Goal: Task Accomplishment & Management: Manage account settings

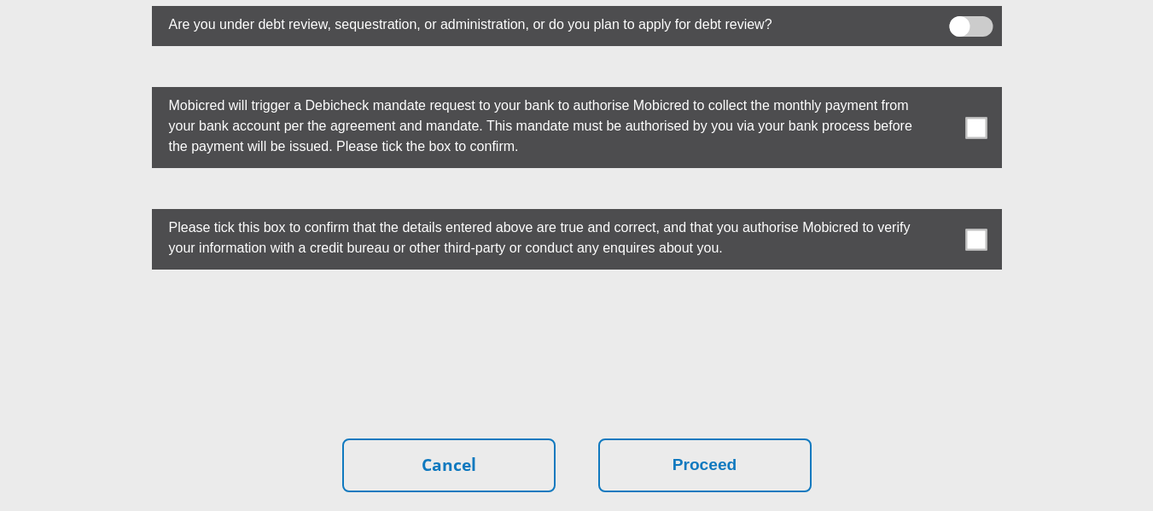
scroll to position [4938, 0]
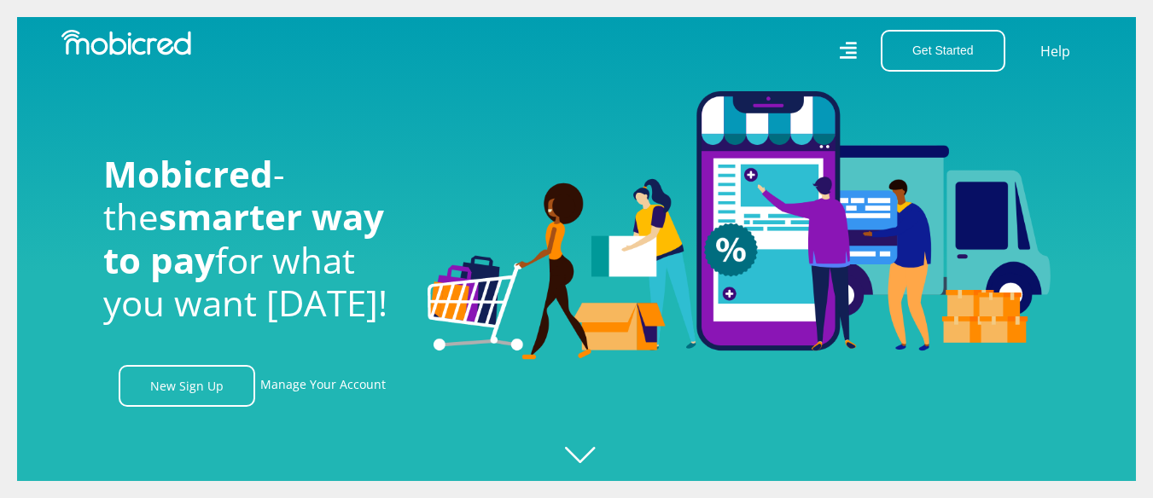
click at [858, 54] on div "Get Started Open an Account Account Holder Login Help" at bounding box center [841, 51] width 528 height 42
click at [852, 49] on icon at bounding box center [848, 51] width 18 height 18
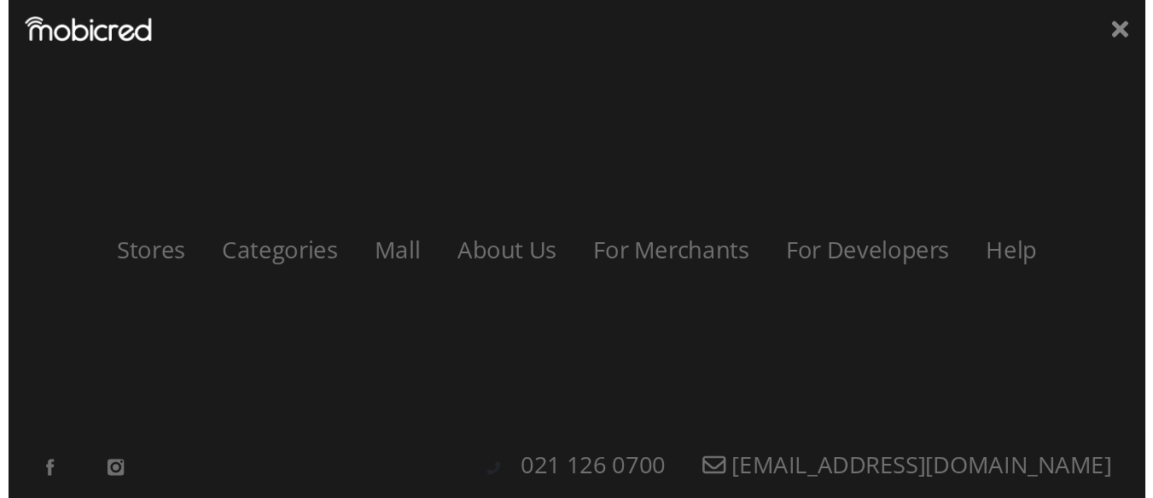
scroll to position [0, 3890]
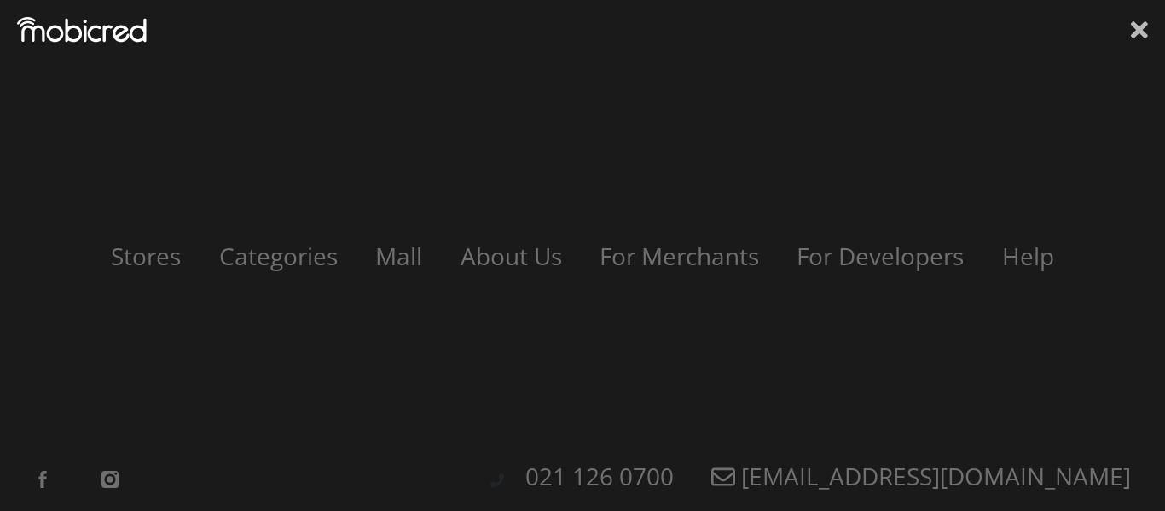
click at [1141, 29] on icon at bounding box center [1139, 29] width 17 height 17
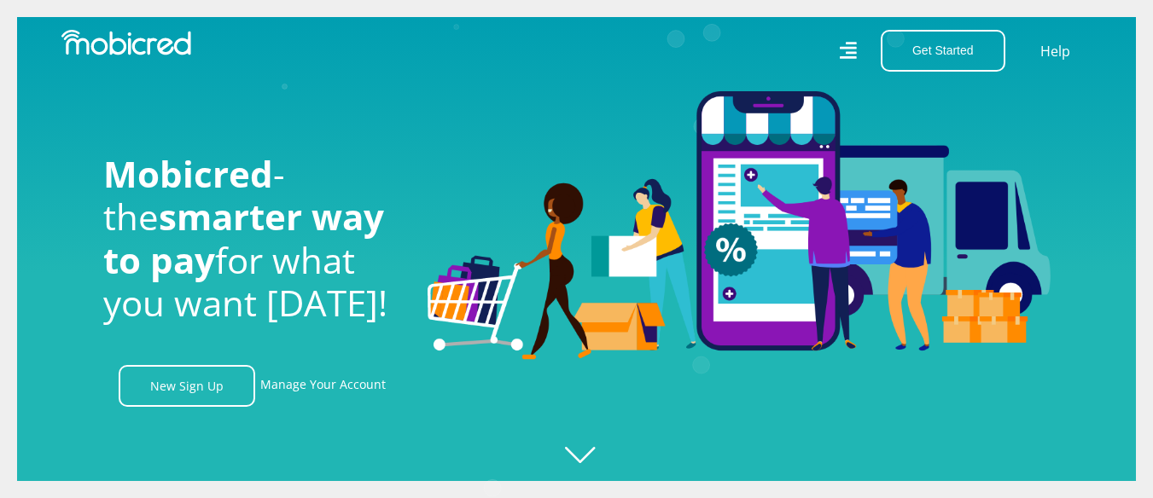
scroll to position [0, 0]
click at [287, 389] on link "Manage Your Account" at bounding box center [322, 386] width 125 height 42
click at [343, 381] on link "Manage Your Account" at bounding box center [322, 386] width 125 height 42
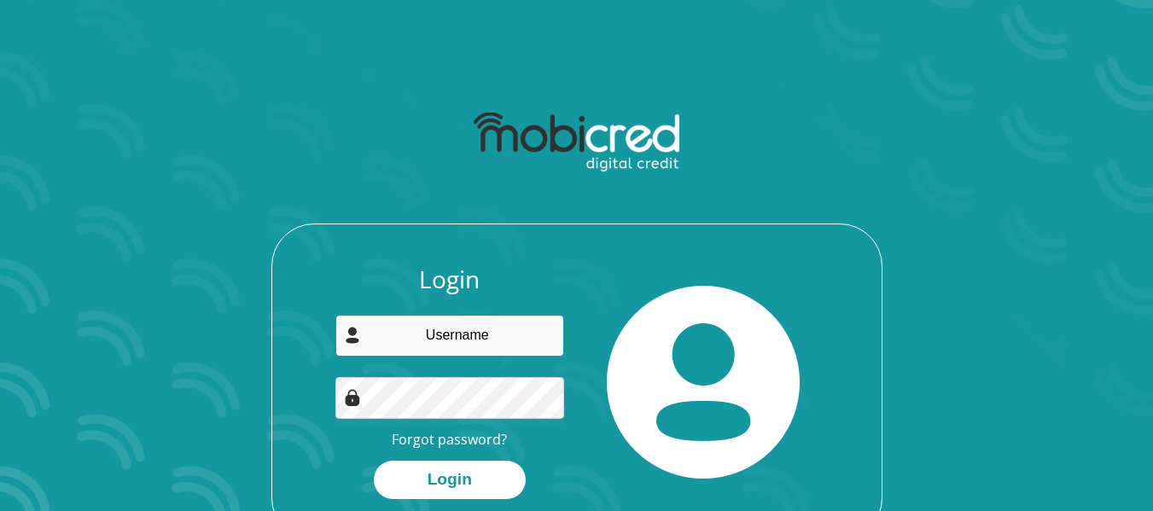
drag, startPoint x: 0, startPoint y: 0, endPoint x: 492, endPoint y: 345, distance: 600.9
click at [492, 345] on input "email" at bounding box center [449, 336] width 229 height 42
type input "[EMAIL_ADDRESS][DOMAIN_NAME]"
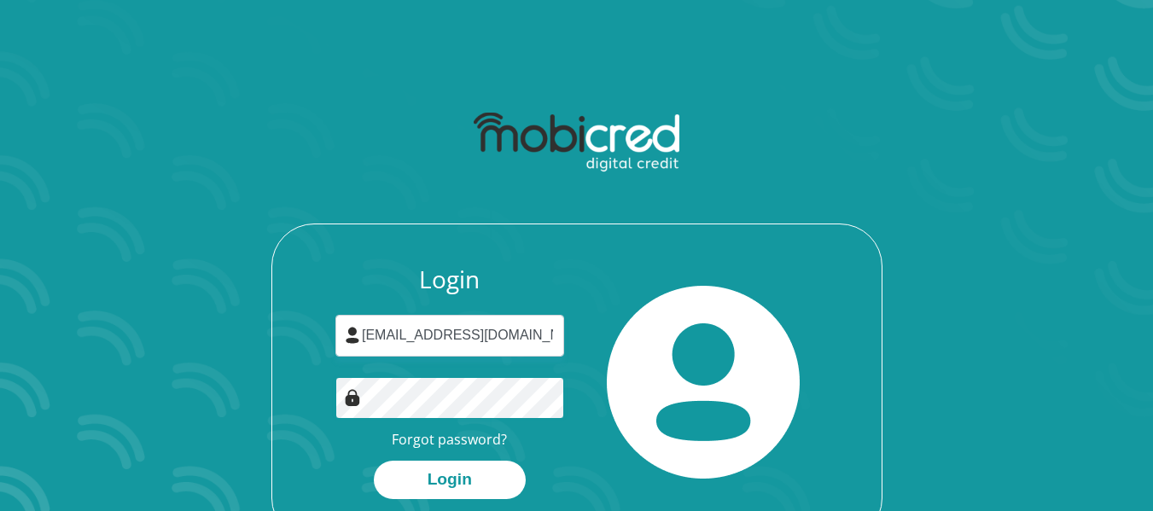
click at [374, 461] on button "Login" at bounding box center [450, 480] width 152 height 38
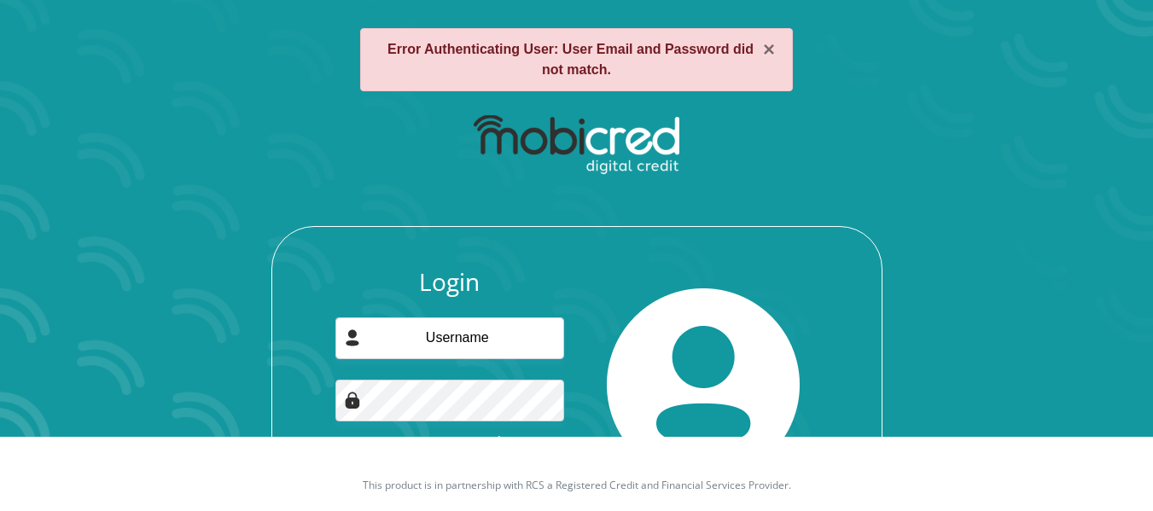
scroll to position [147, 0]
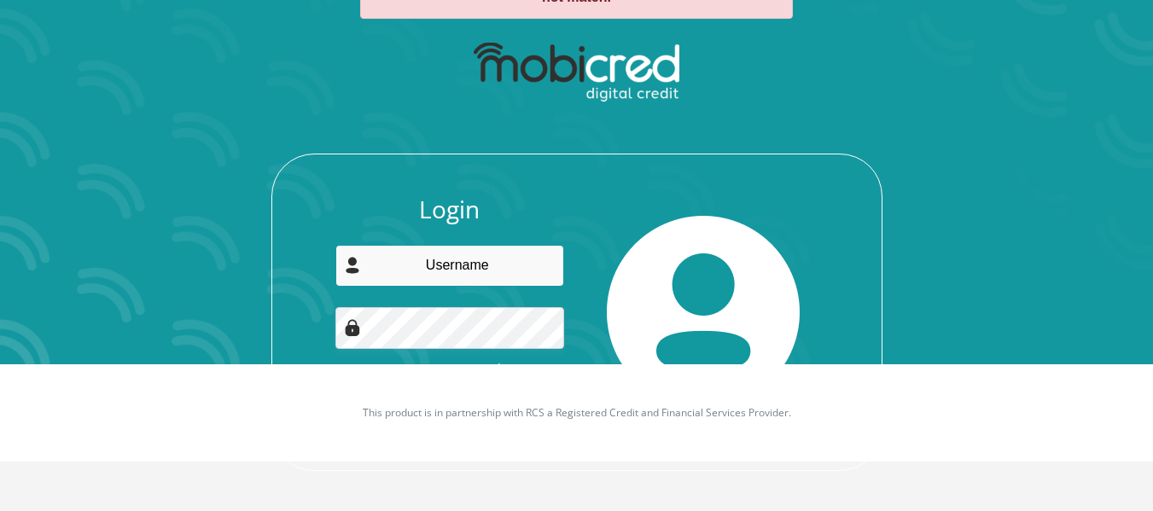
click at [478, 270] on input "email" at bounding box center [449, 266] width 229 height 42
type input "heloinea@gmail.com"
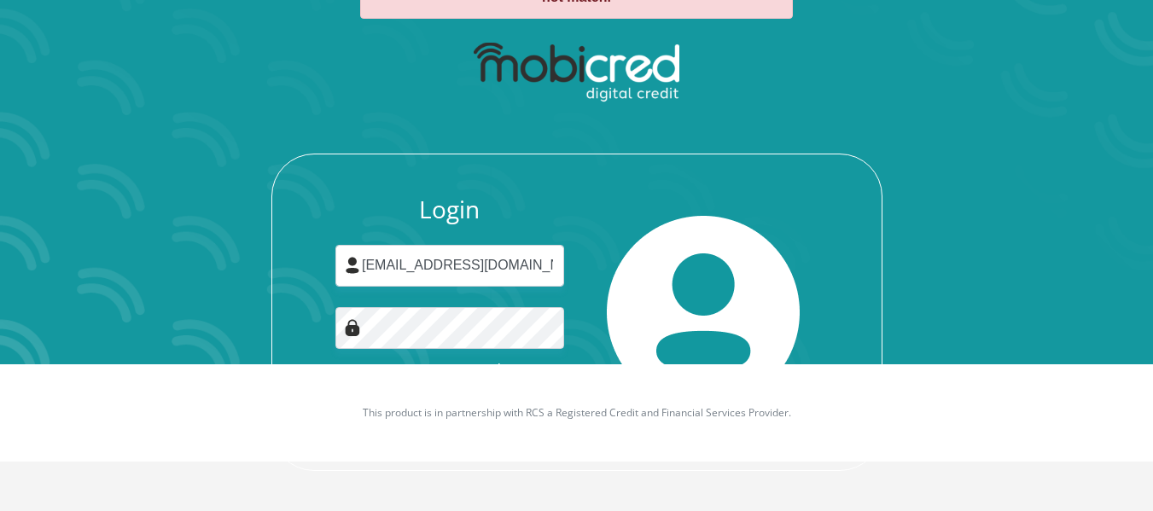
click at [597, 319] on div at bounding box center [704, 312] width 254 height 234
click at [567, 206] on div "Login heloinea@gmail.com Forgot password? Login" at bounding box center [449, 312] width 254 height 234
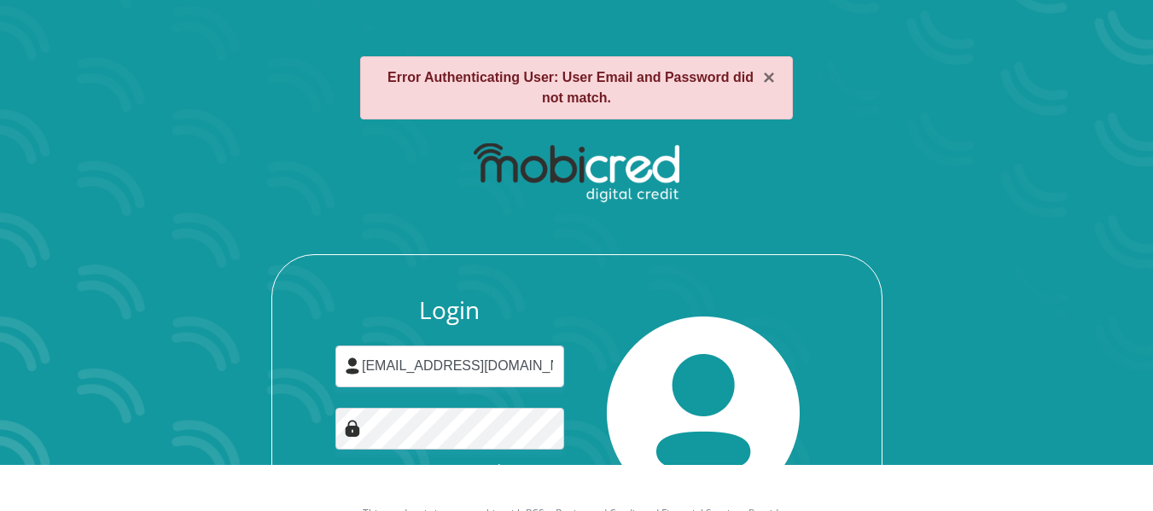
scroll to position [147, 0]
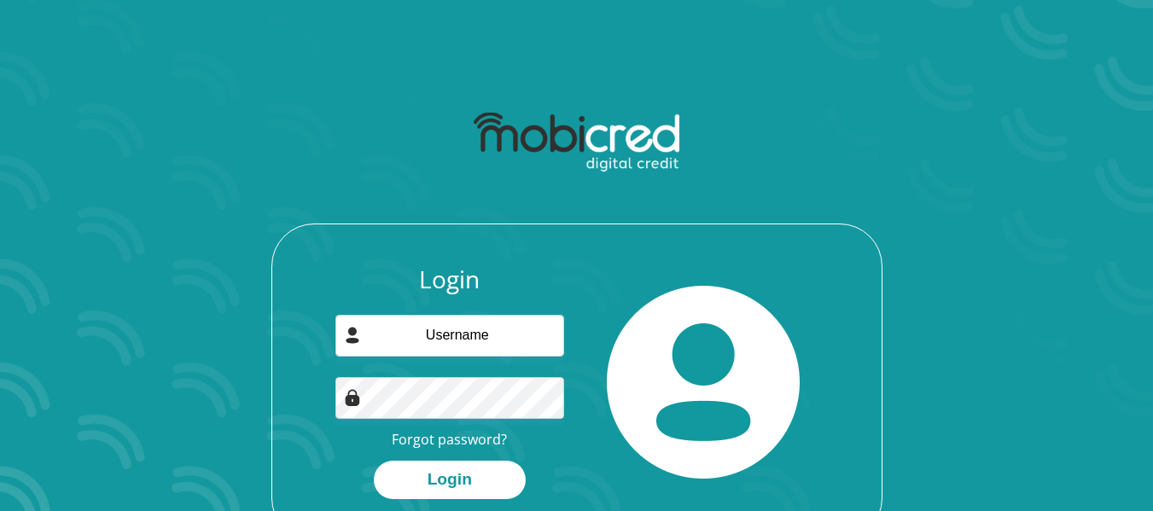
scroll to position [85, 0]
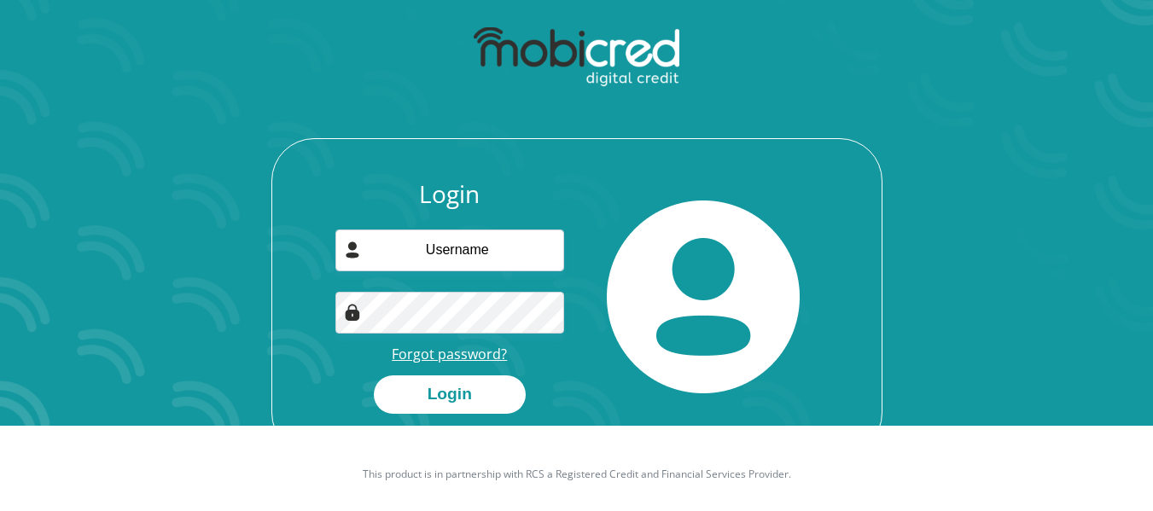
click at [409, 353] on link "Forgot password?" at bounding box center [449, 354] width 115 height 19
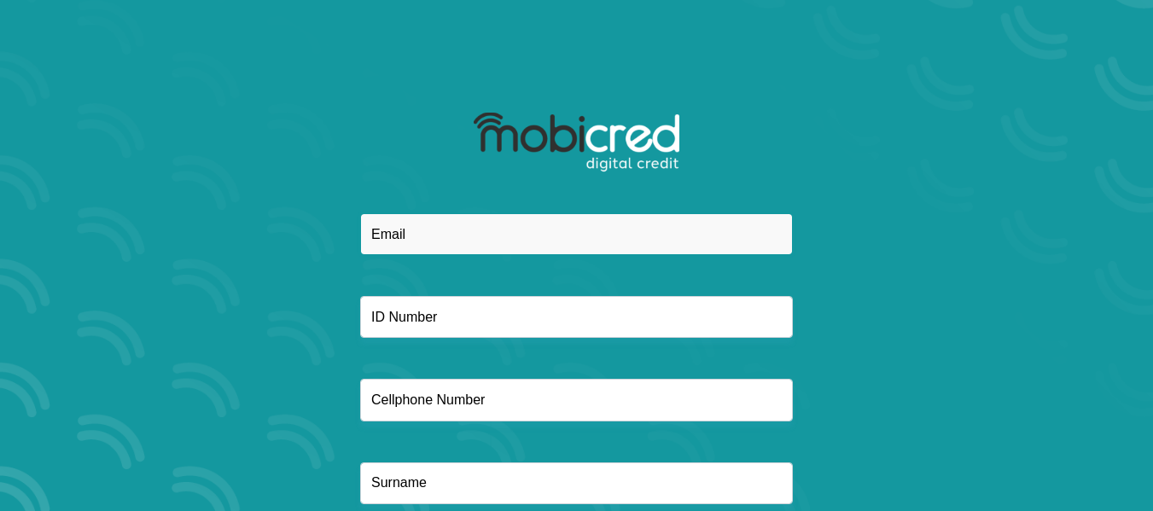
click at [451, 229] on input "email" at bounding box center [576, 234] width 433 height 42
type input "[EMAIL_ADDRESS][DOMAIN_NAME]"
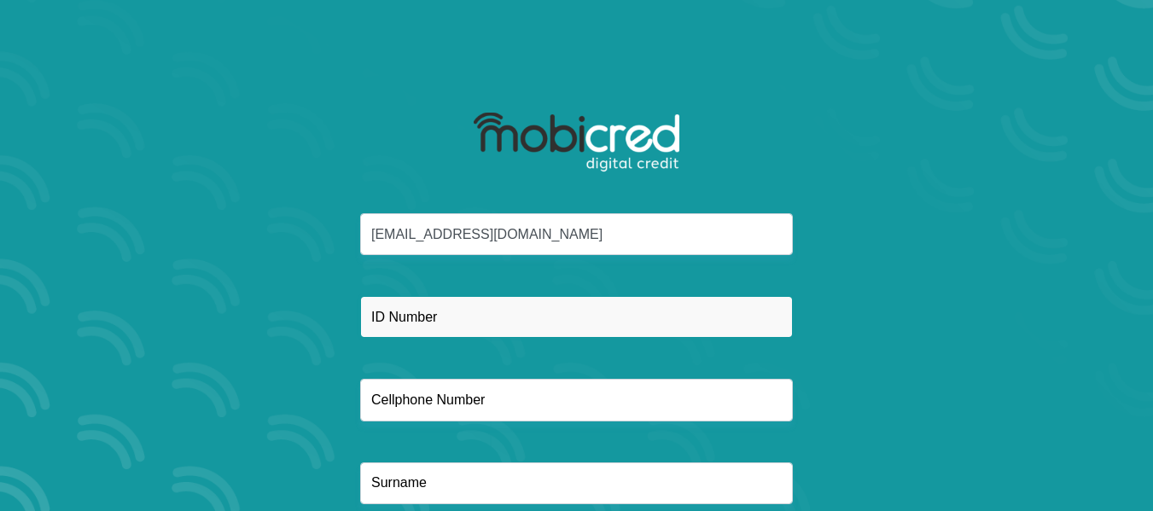
click at [408, 327] on input "text" at bounding box center [576, 317] width 433 height 42
type input "8205130165084"
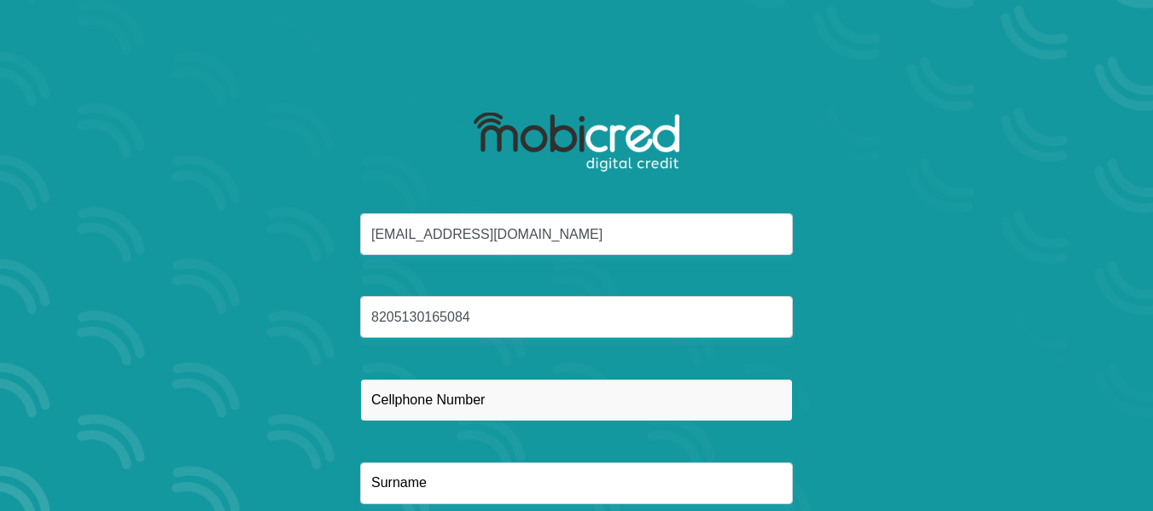
click at [474, 402] on input "text" at bounding box center [576, 400] width 433 height 42
type input "0844215466"
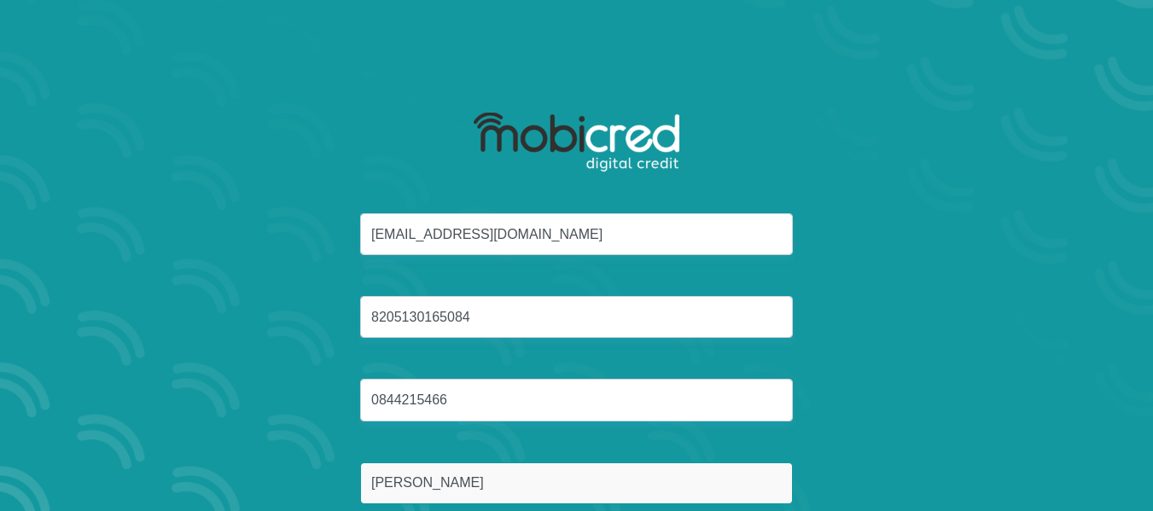
drag, startPoint x: 439, startPoint y: 493, endPoint x: 286, endPoint y: 469, distance: 155.4
click at [286, 469] on div "[EMAIL_ADDRESS][DOMAIN_NAME] 8205130165084 0844215466 [PERSON_NAME]" at bounding box center [577, 379] width 916 height 332
type input "America"
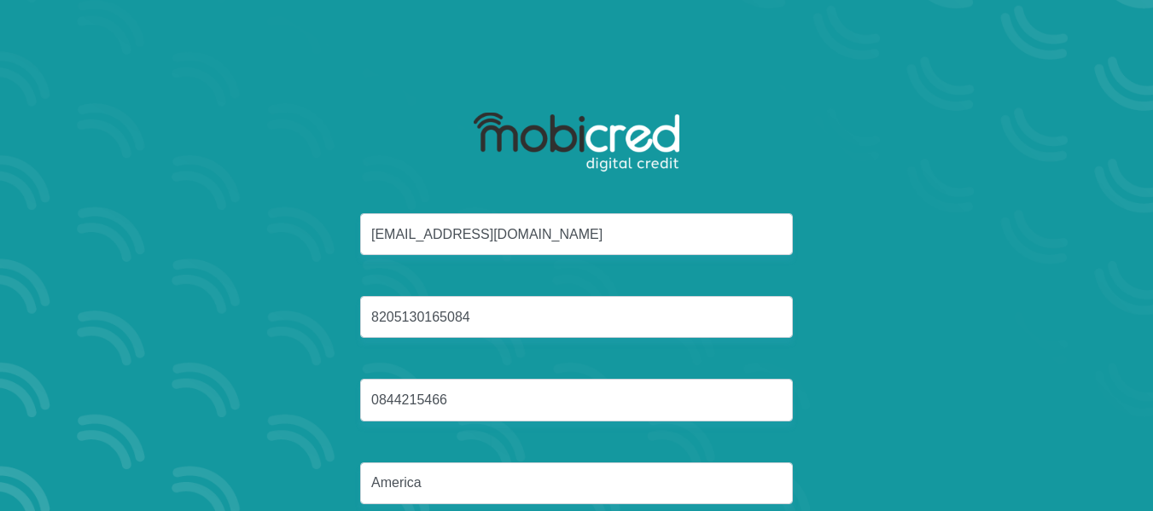
click at [862, 380] on div "[EMAIL_ADDRESS][DOMAIN_NAME] 8205130165084 0844215466 [GEOGRAPHIC_DATA]" at bounding box center [577, 379] width 916 height 332
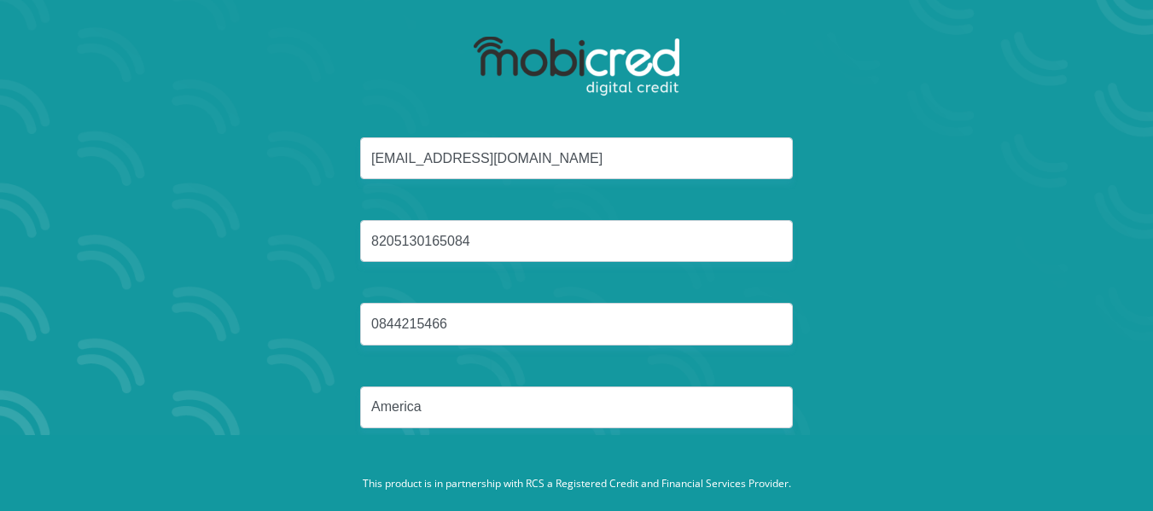
scroll to position [113, 0]
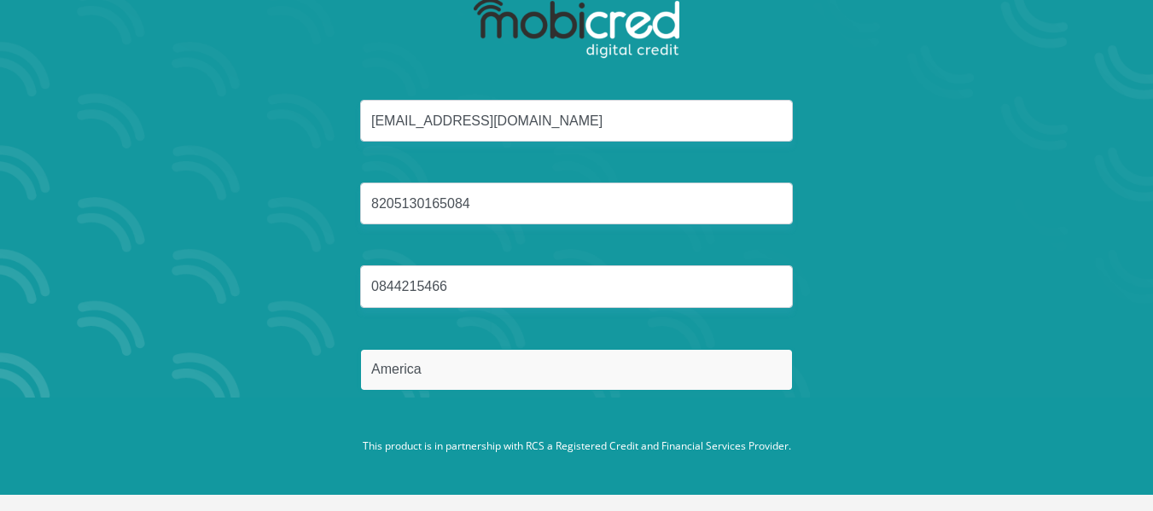
click at [618, 384] on input "America" at bounding box center [576, 370] width 433 height 42
click at [425, 432] on button "Reset Password" at bounding box center [576, 451] width 302 height 38
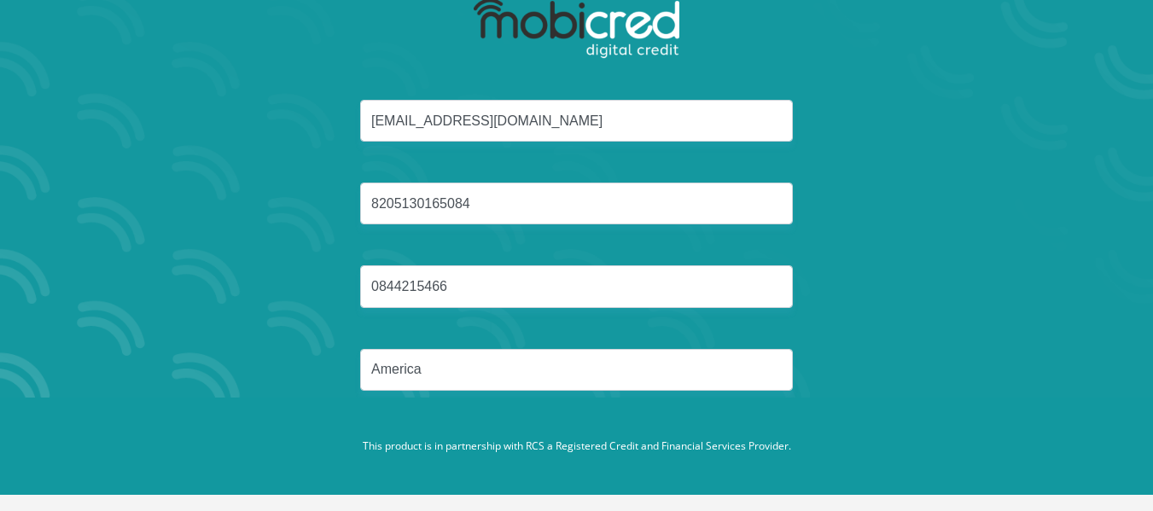
click at [909, 337] on div "[EMAIL_ADDRESS][DOMAIN_NAME] 8205130165084 0844215466 [GEOGRAPHIC_DATA]" at bounding box center [577, 266] width 916 height 332
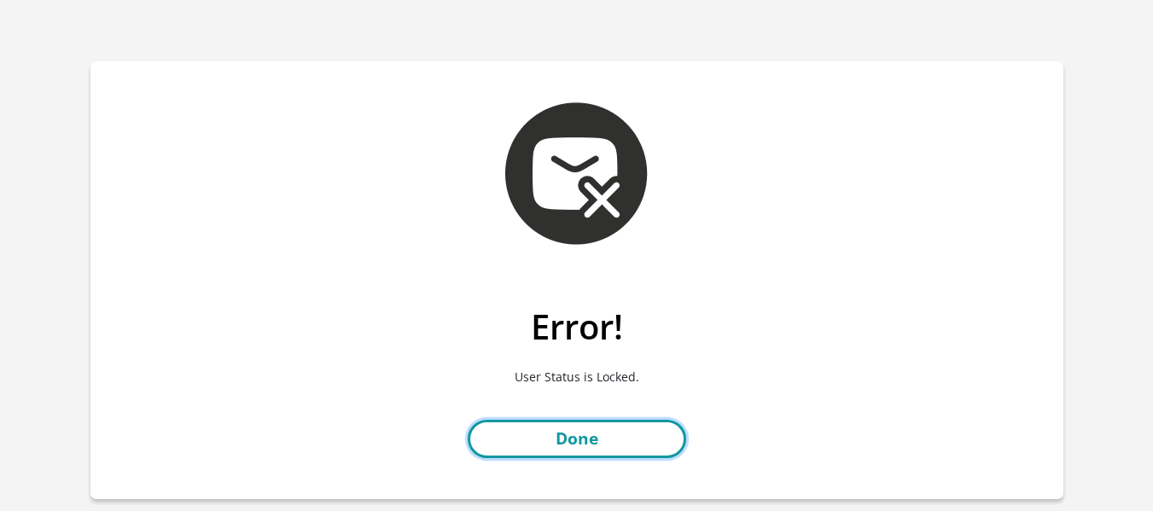
click at [561, 448] on link "Done" at bounding box center [576, 439] width 218 height 38
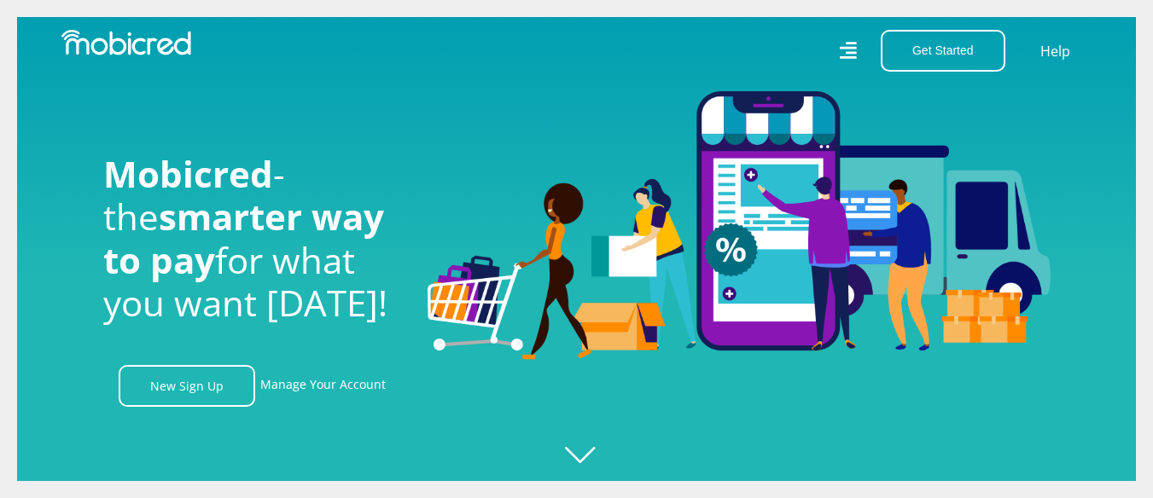
click at [844, 63] on div "Get Started Open an Account Account Holder Login Help" at bounding box center [841, 51] width 528 height 42
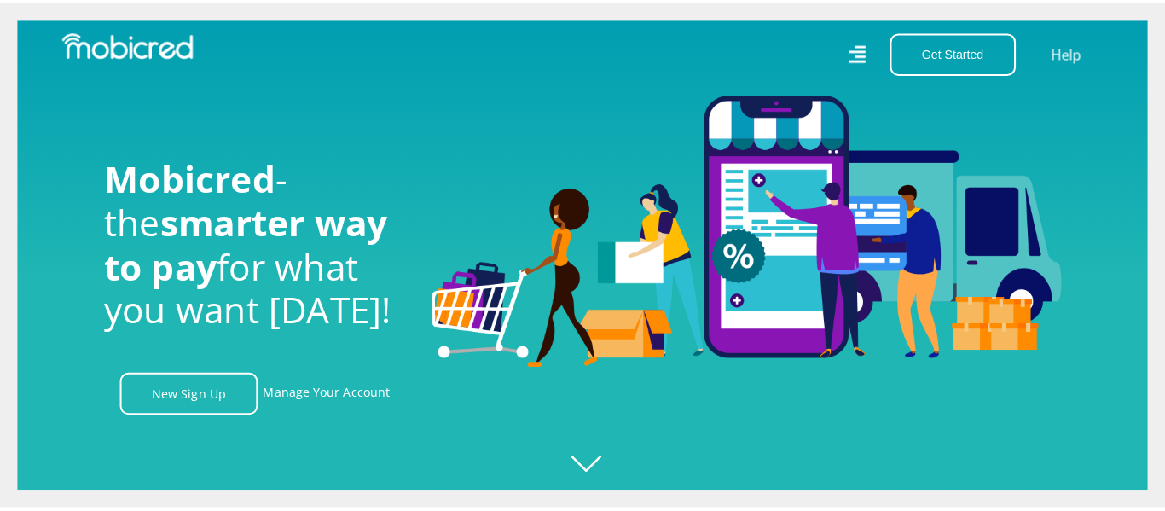
scroll to position [0, 1216]
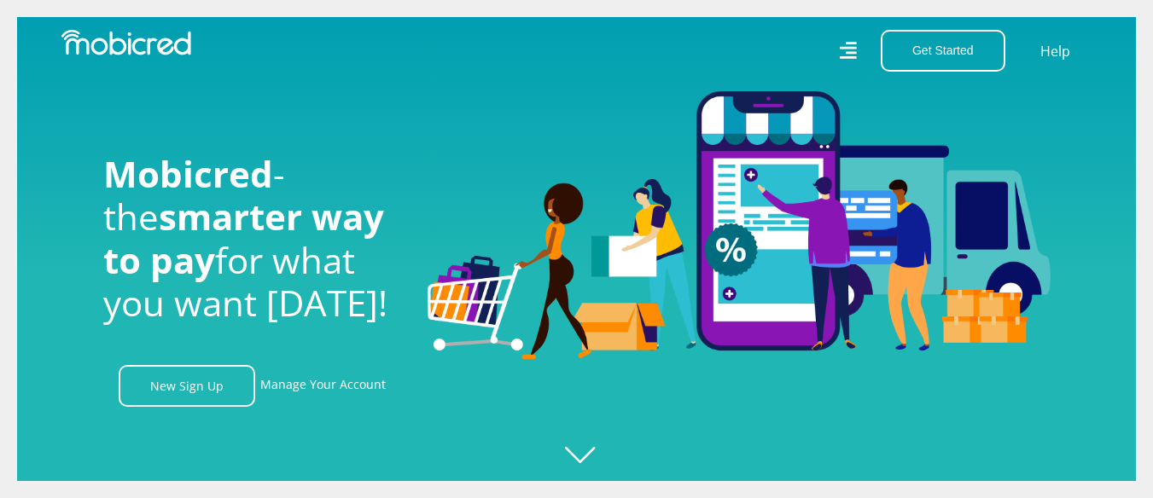
click at [851, 44] on icon at bounding box center [847, 50] width 17 height 17
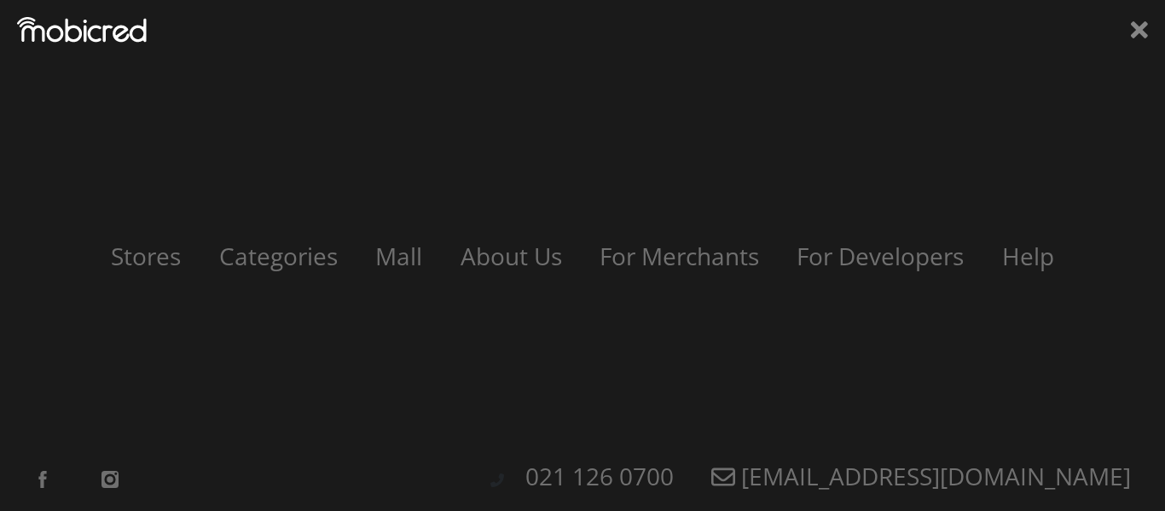
scroll to position [0, 3890]
